Goal: Task Accomplishment & Management: Manage account settings

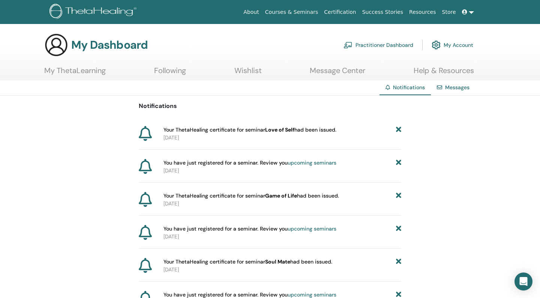
click at [452, 88] on link "Messages" at bounding box center [457, 87] width 24 height 7
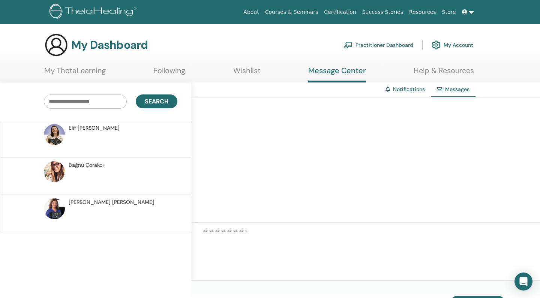
click at [461, 44] on link "My Account" at bounding box center [453, 45] width 42 height 17
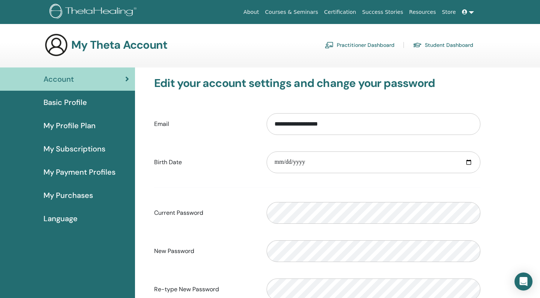
click at [84, 147] on span "My Subscriptions" at bounding box center [75, 148] width 62 height 11
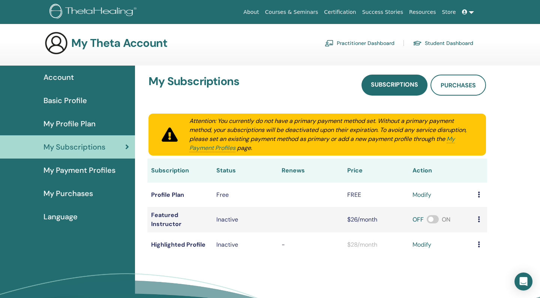
scroll to position [2, 0]
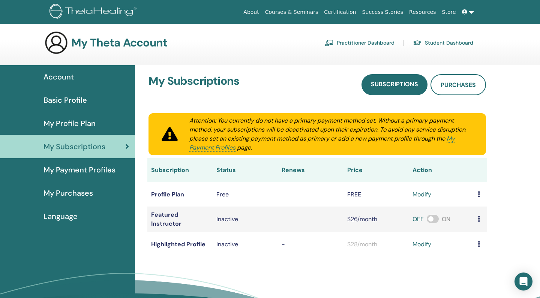
click at [472, 13] on link at bounding box center [468, 12] width 18 height 14
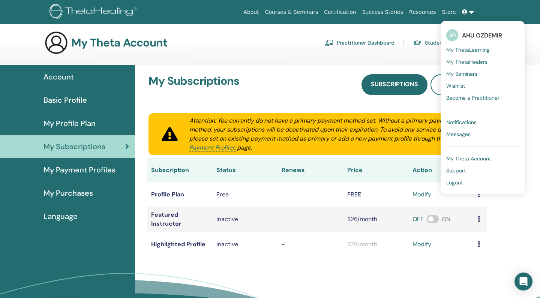
click at [487, 160] on span "My Theta Account" at bounding box center [468, 158] width 45 height 7
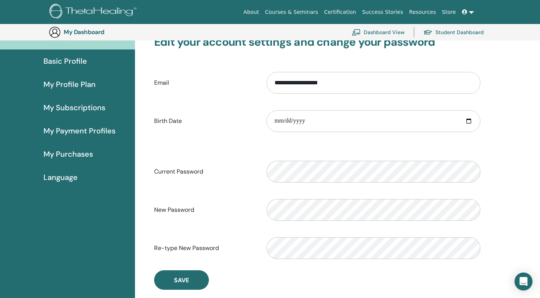
scroll to position [57, 0]
click at [472, 12] on link at bounding box center [468, 12] width 18 height 14
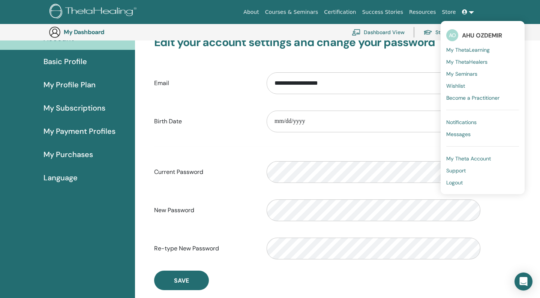
click at [211, 84] on label "Email" at bounding box center [205, 83] width 113 height 14
click at [267, 84] on input "**********" at bounding box center [374, 83] width 214 height 22
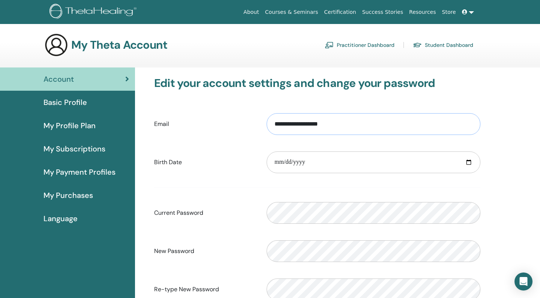
scroll to position [0, 0]
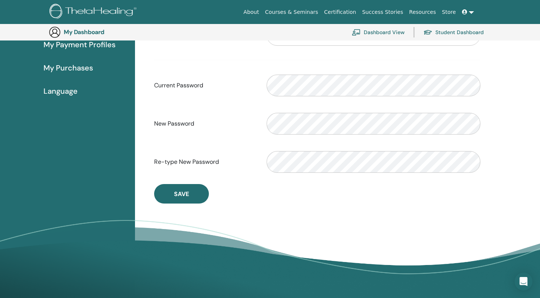
scroll to position [135, 0]
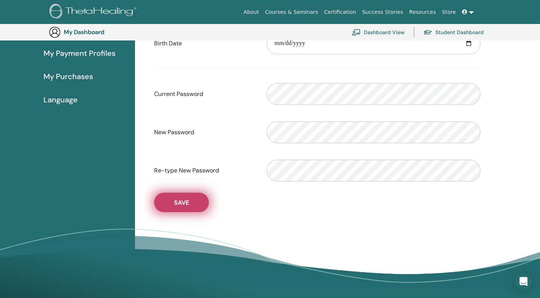
click at [181, 204] on span "Save" at bounding box center [181, 203] width 15 height 8
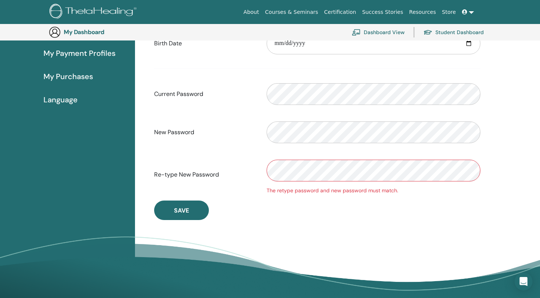
click at [246, 171] on div "Re-type New Password The retype password and new password must match." at bounding box center [318, 175] width 338 height 40
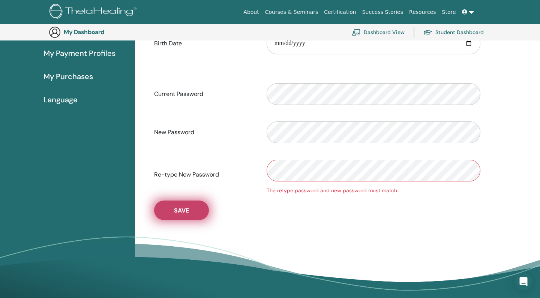
click at [196, 212] on button "Save" at bounding box center [181, 211] width 55 height 20
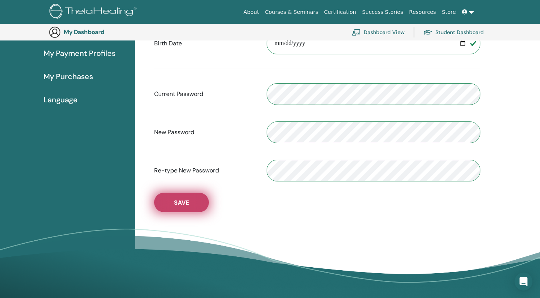
click at [190, 207] on button "Save" at bounding box center [181, 203] width 55 height 20
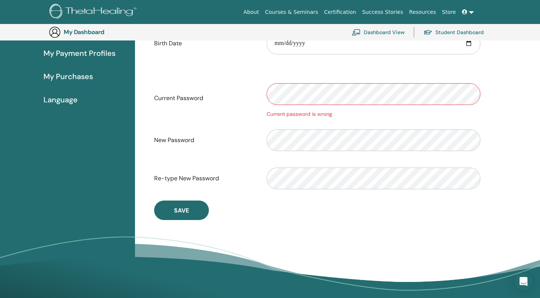
click at [368, 220] on div "**********" at bounding box center [318, 89] width 338 height 263
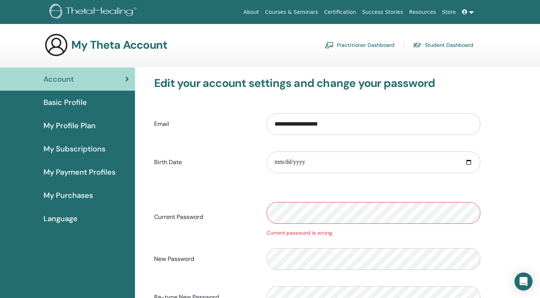
scroll to position [0, 0]
